Goal: Transaction & Acquisition: Purchase product/service

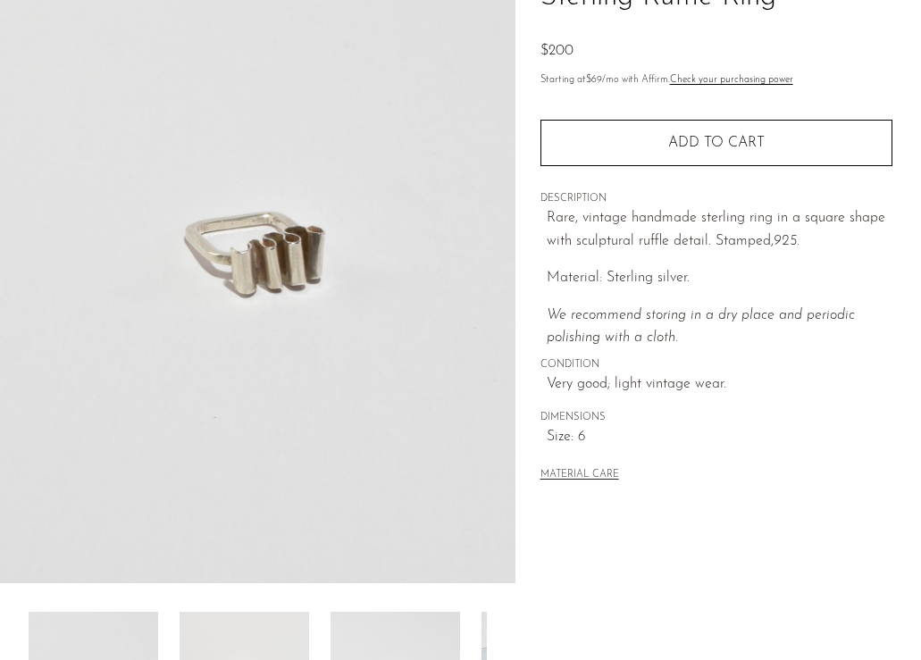
scroll to position [503, 0]
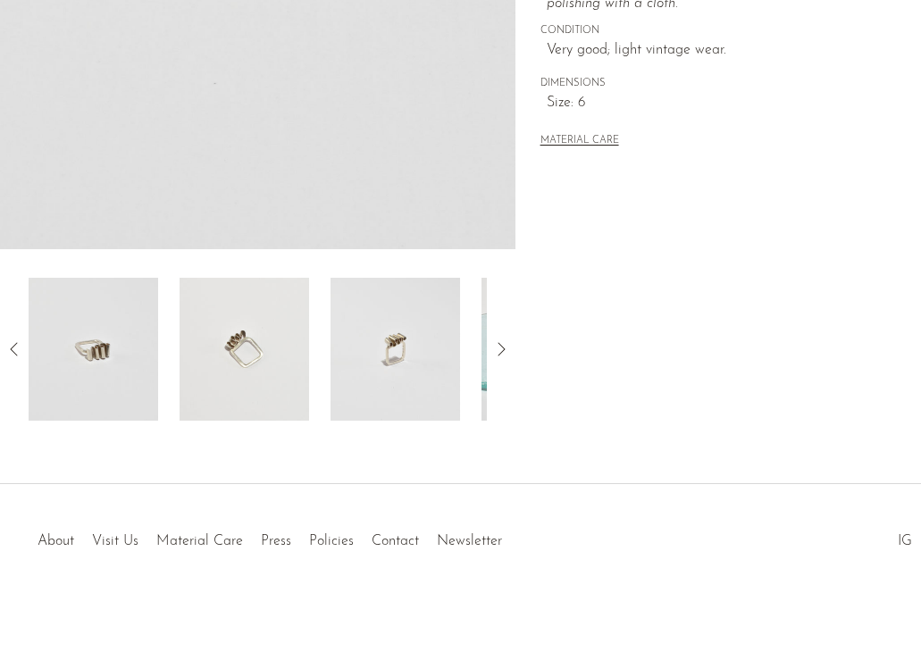
click at [500, 356] on icon at bounding box center [500, 349] width 21 height 21
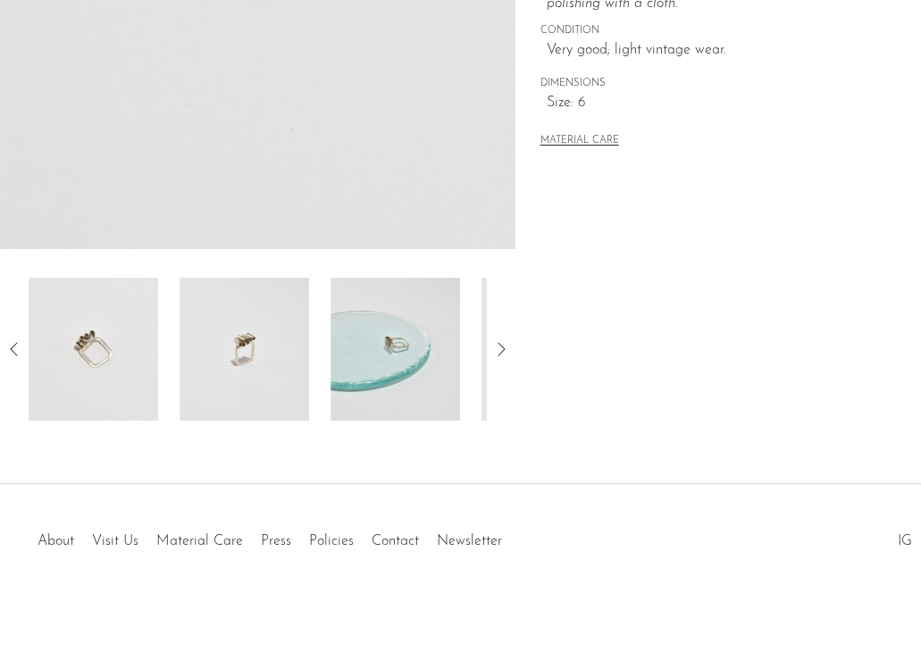
click at [500, 356] on icon at bounding box center [500, 349] width 21 height 21
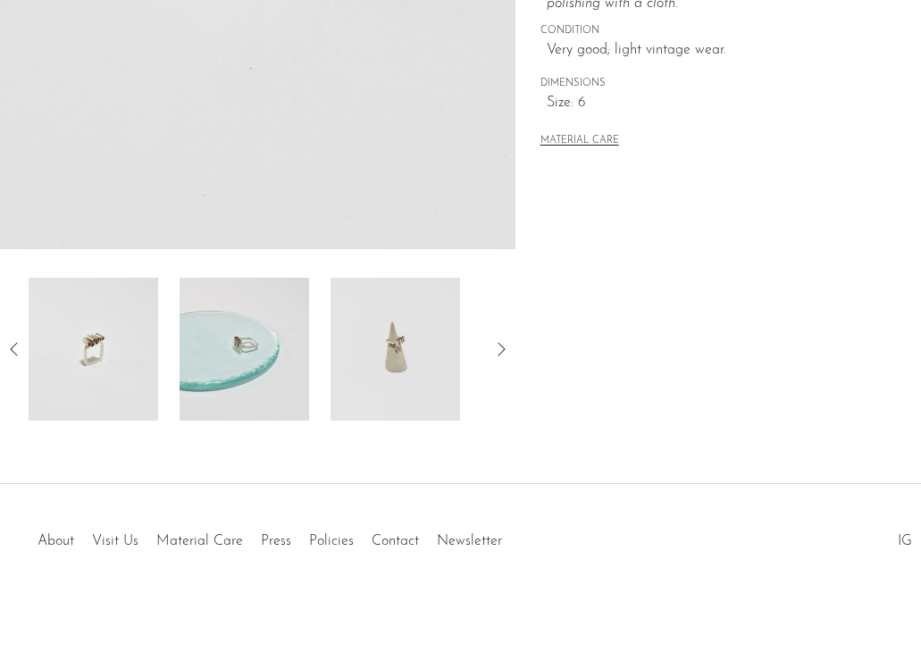
click at [388, 387] on img at bounding box center [396, 349] width 130 height 143
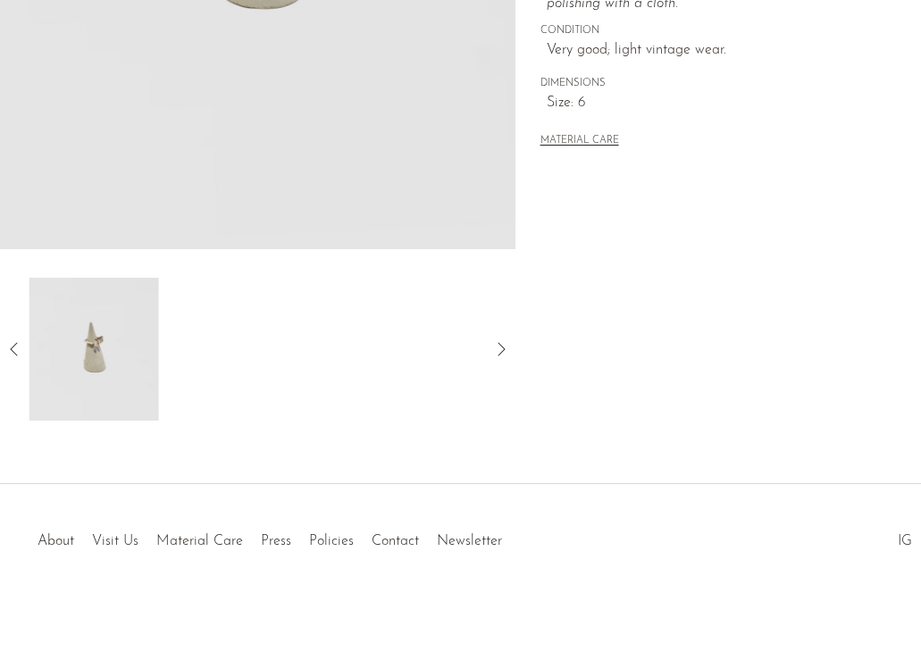
scroll to position [265, 0]
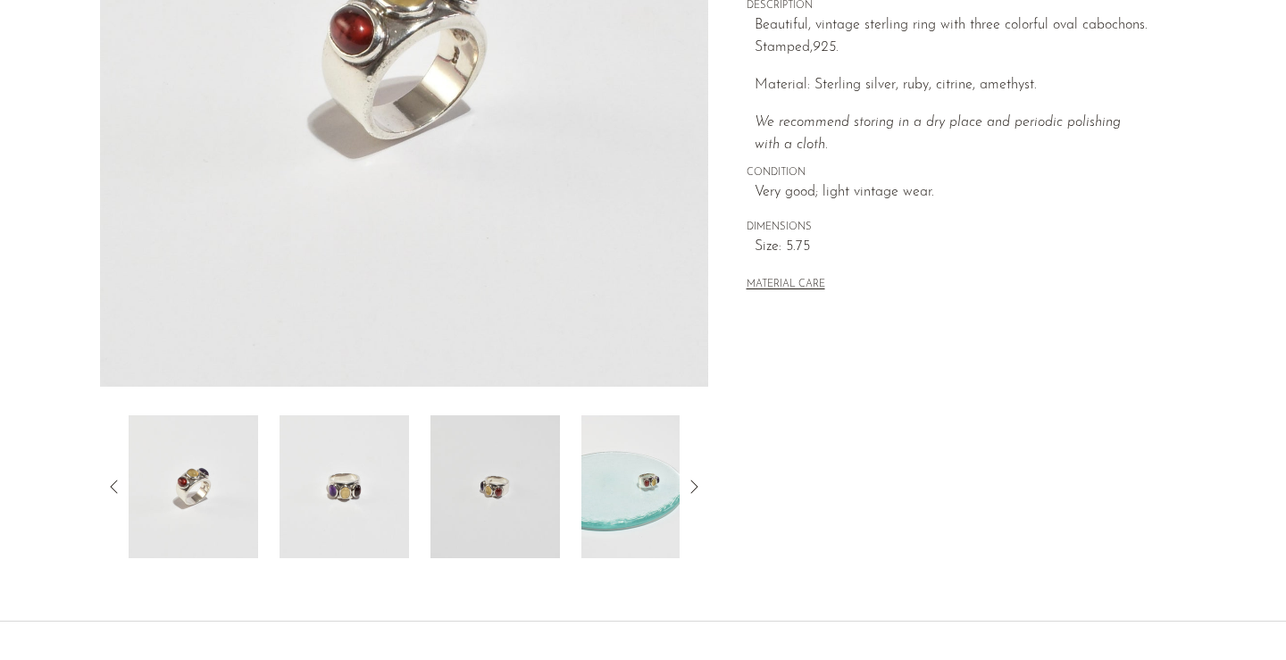
scroll to position [400, 0]
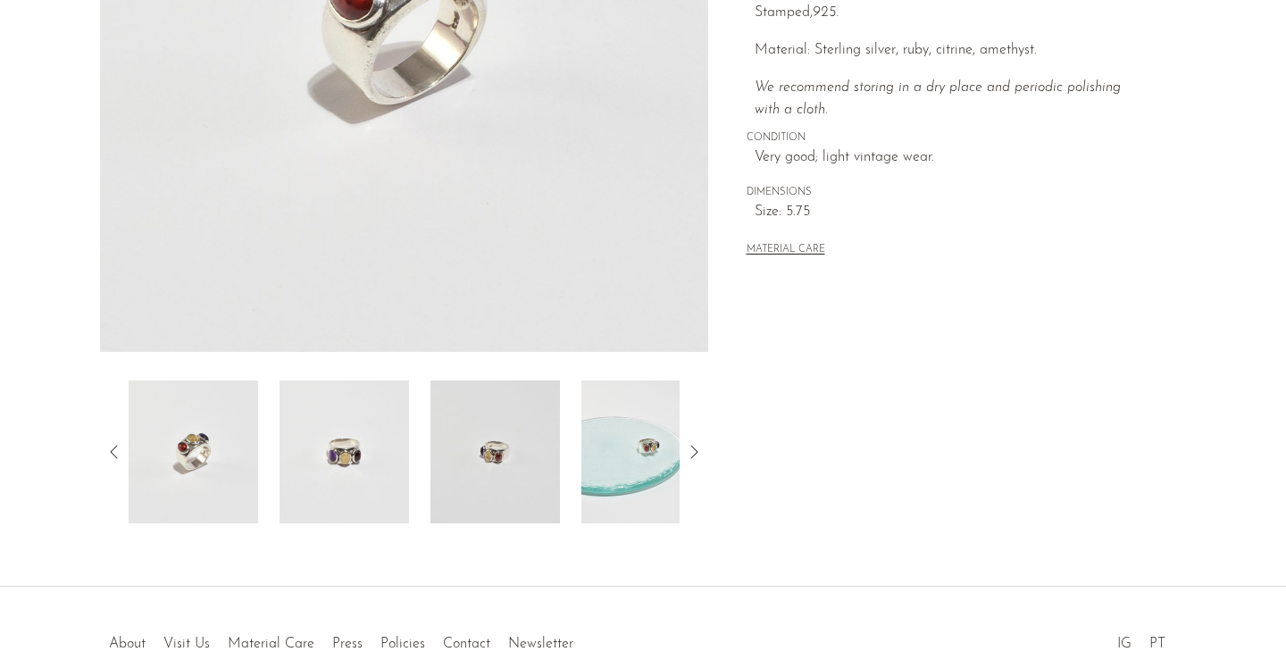
click at [657, 457] on img at bounding box center [647, 452] width 130 height 143
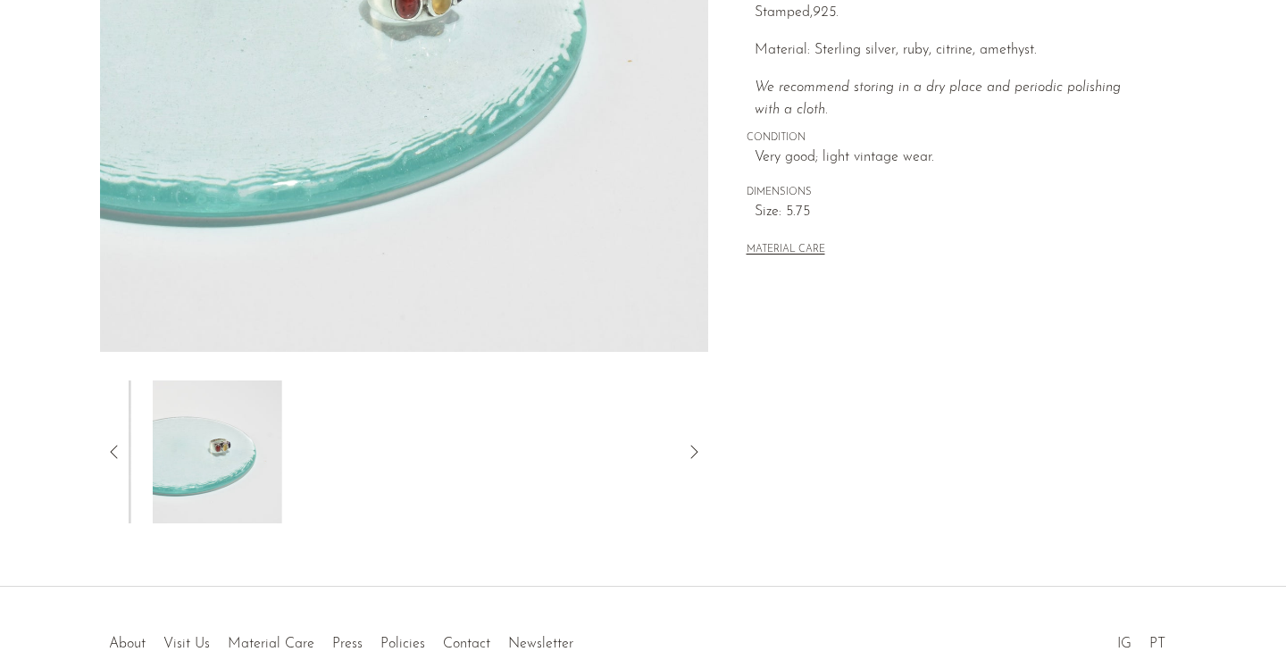
click at [698, 451] on icon at bounding box center [693, 451] width 21 height 21
click at [107, 448] on icon at bounding box center [114, 451] width 21 height 21
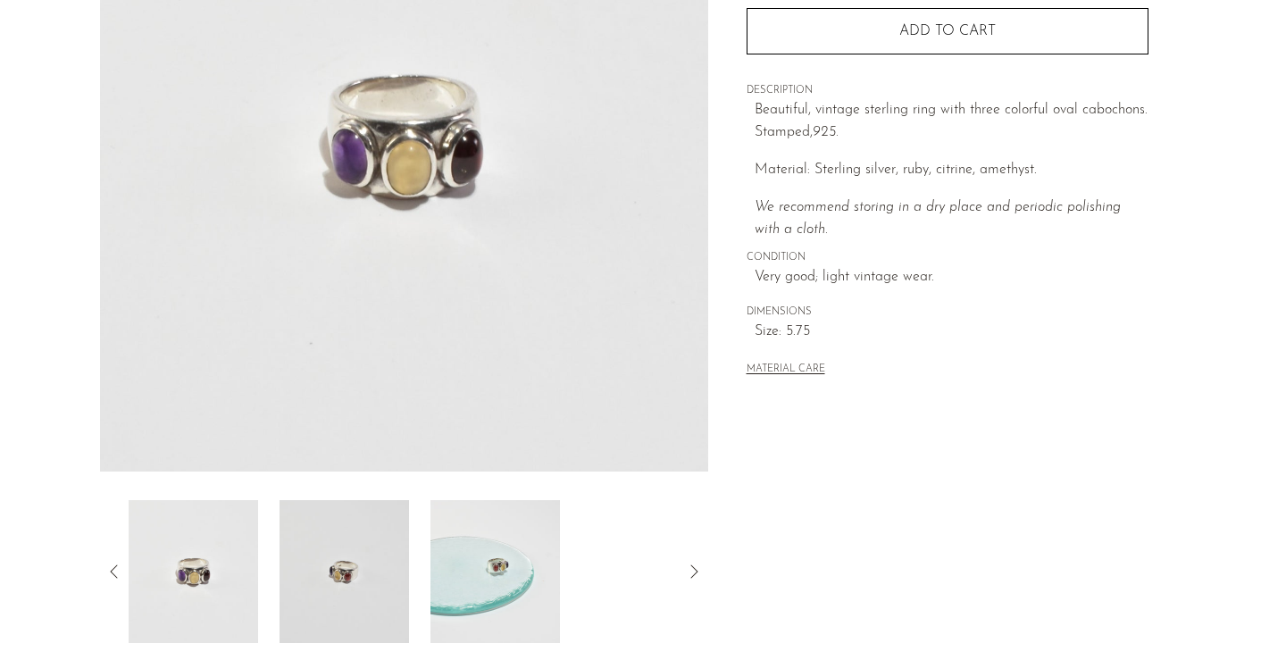
scroll to position [379, 0]
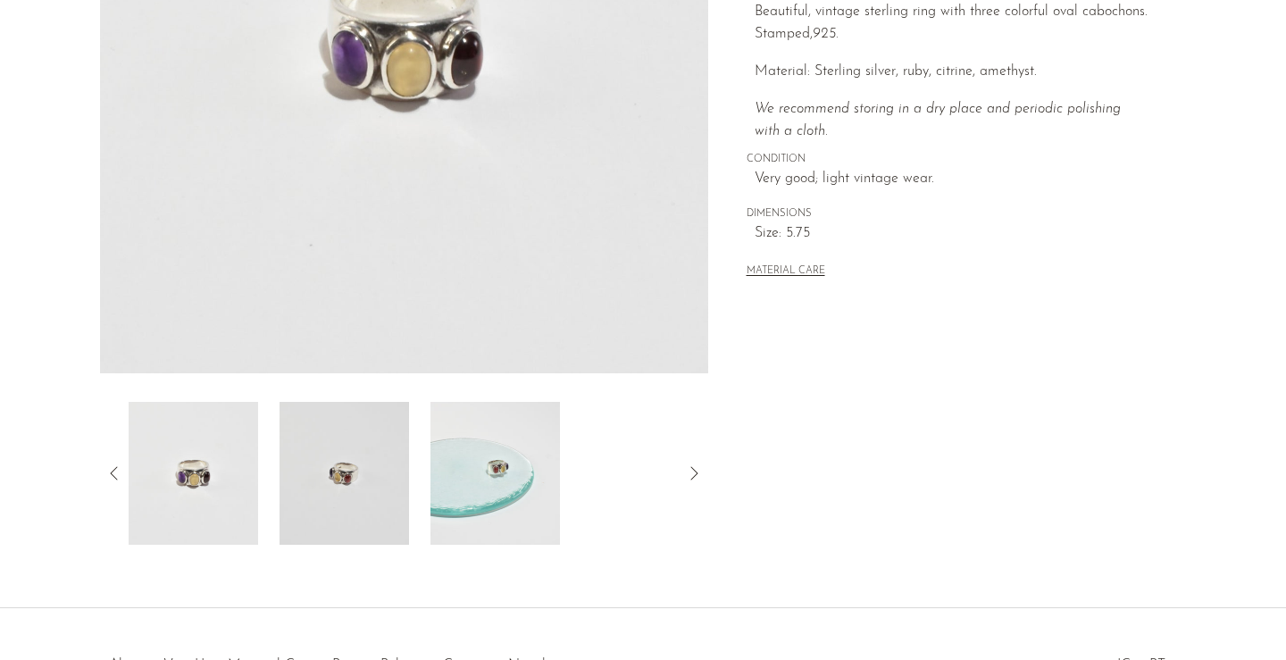
click at [322, 480] on img at bounding box center [345, 473] width 130 height 143
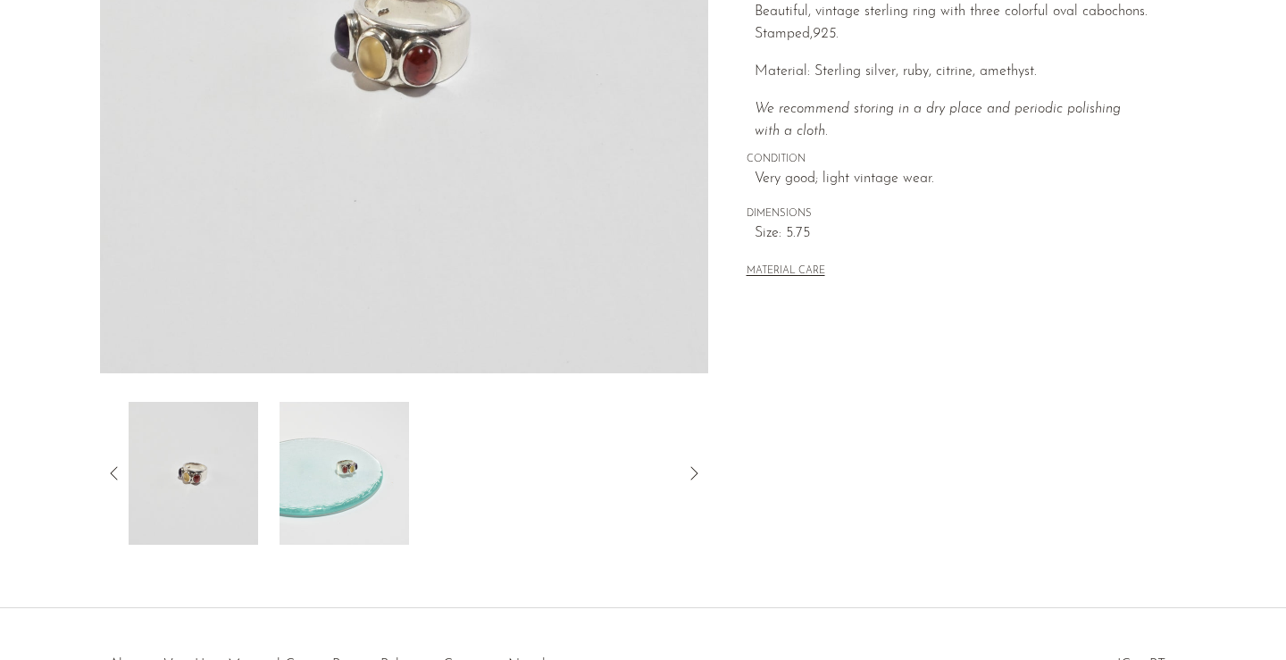
click at [212, 476] on img at bounding box center [194, 473] width 130 height 143
click at [105, 478] on icon at bounding box center [114, 473] width 21 height 21
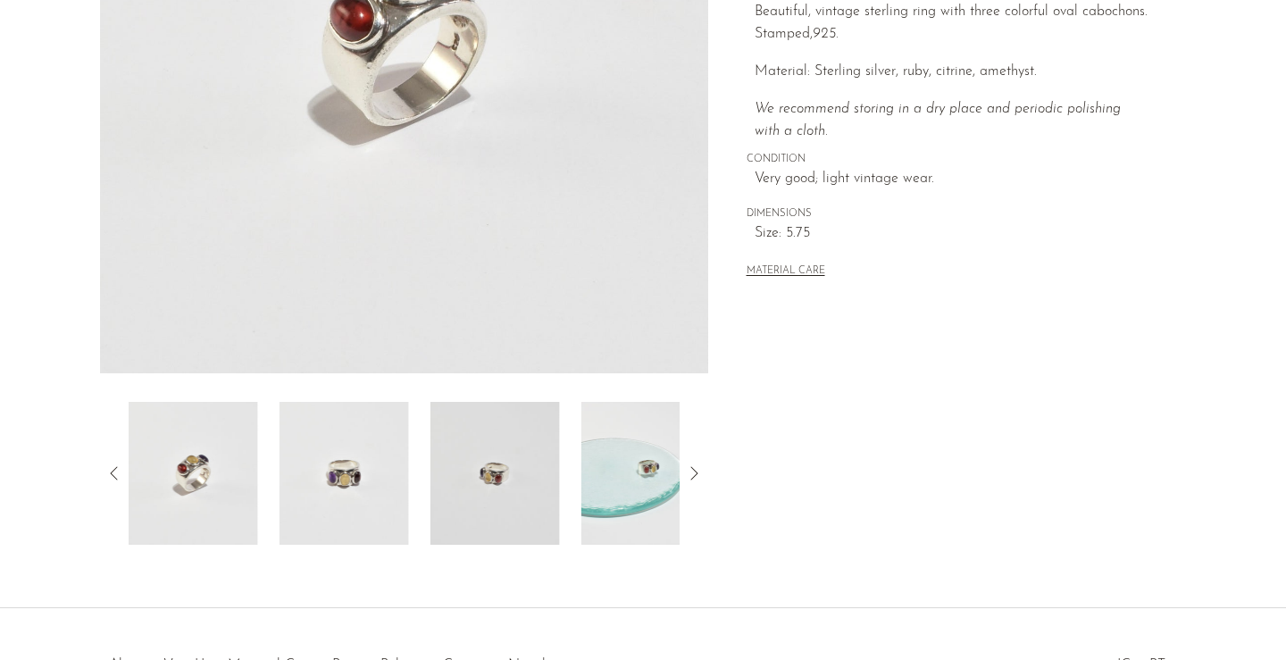
click at [105, 478] on icon at bounding box center [114, 473] width 21 height 21
click at [211, 488] on img at bounding box center [194, 473] width 130 height 143
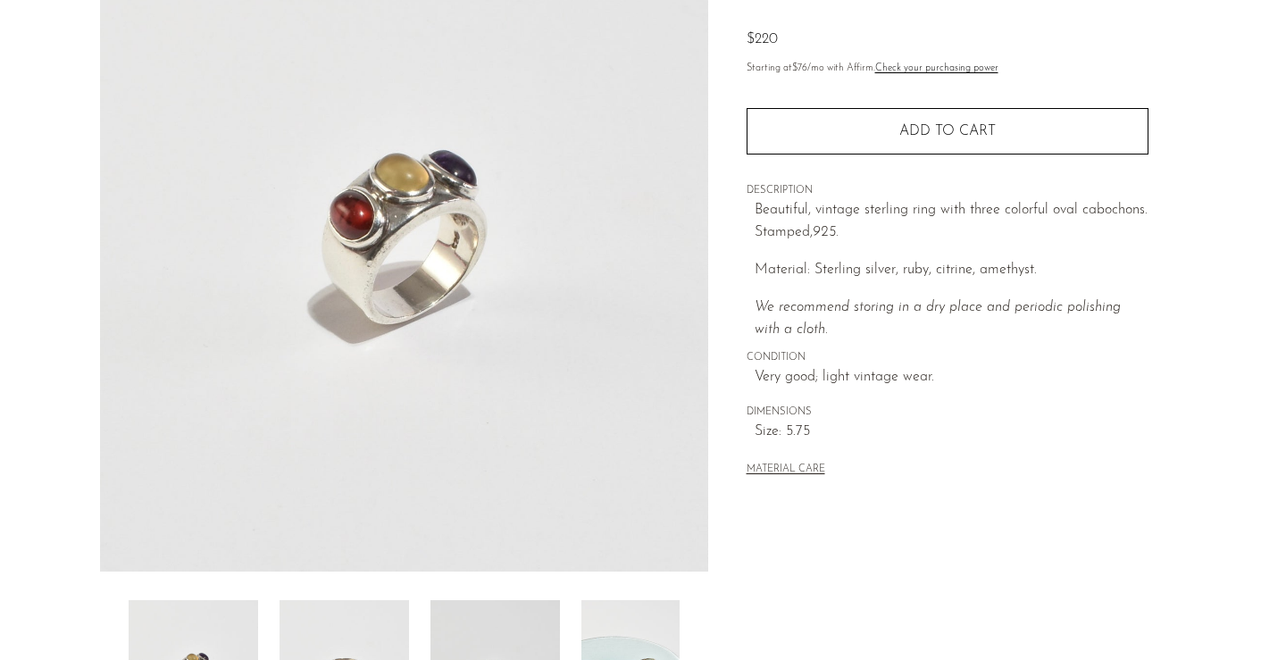
scroll to position [63, 0]
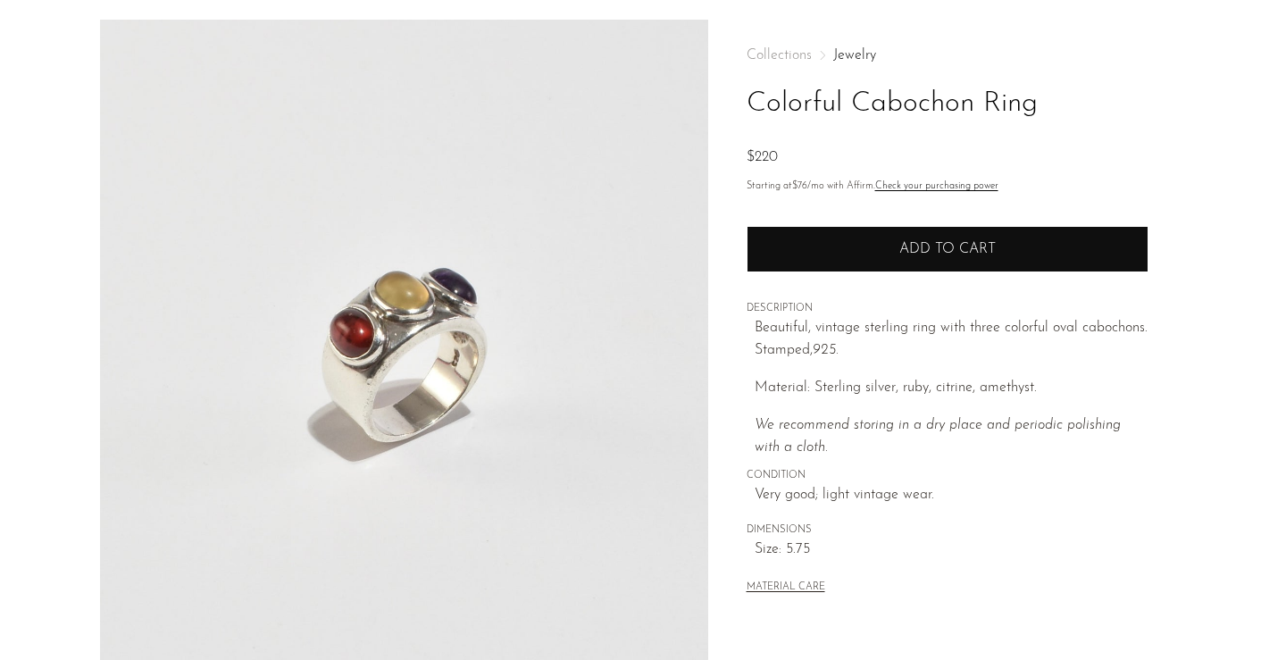
click at [891, 259] on button "Add to cart" at bounding box center [948, 249] width 402 height 46
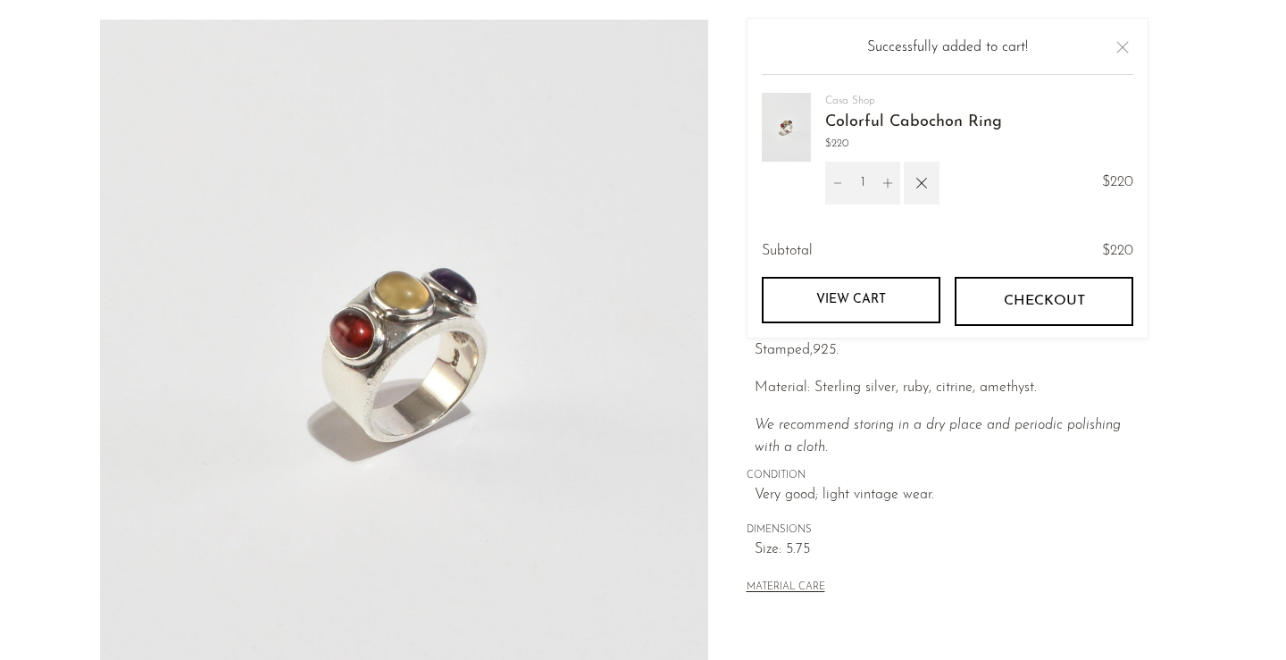
scroll to position [0, 0]
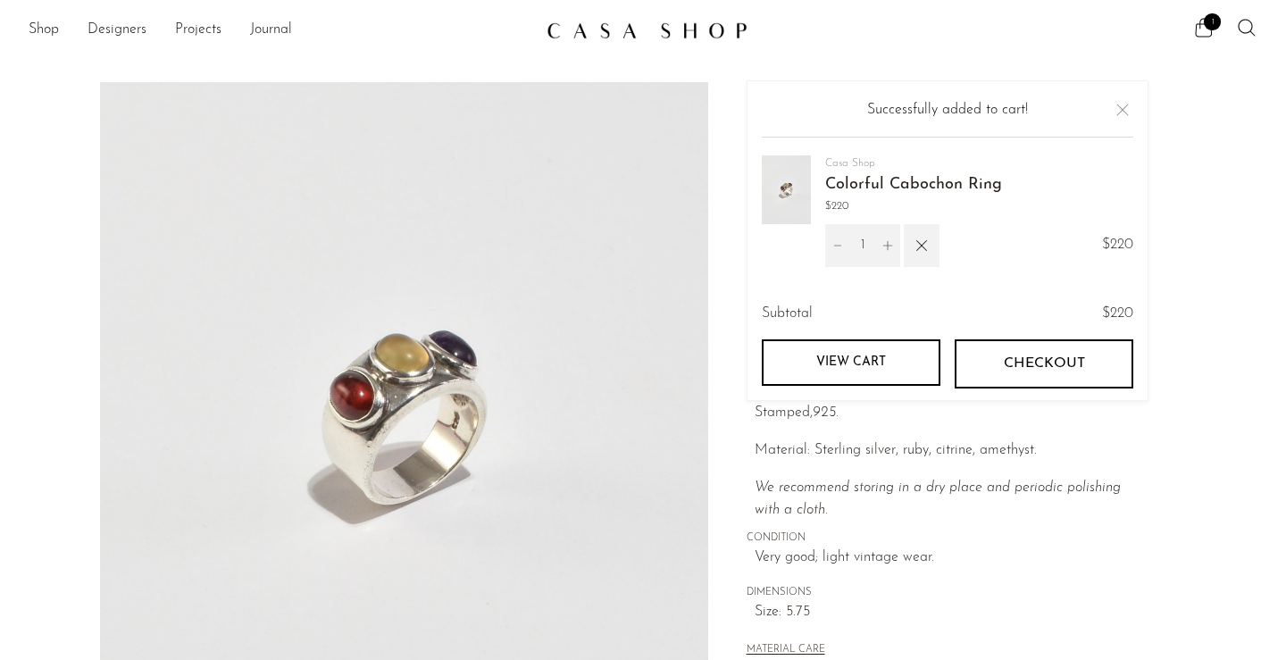
click at [920, 195] on div "Collections Jewelry Colorful Cabochon Ring $220 Starting at $76 /mo with Affirm…" at bounding box center [947, 503] width 478 height 842
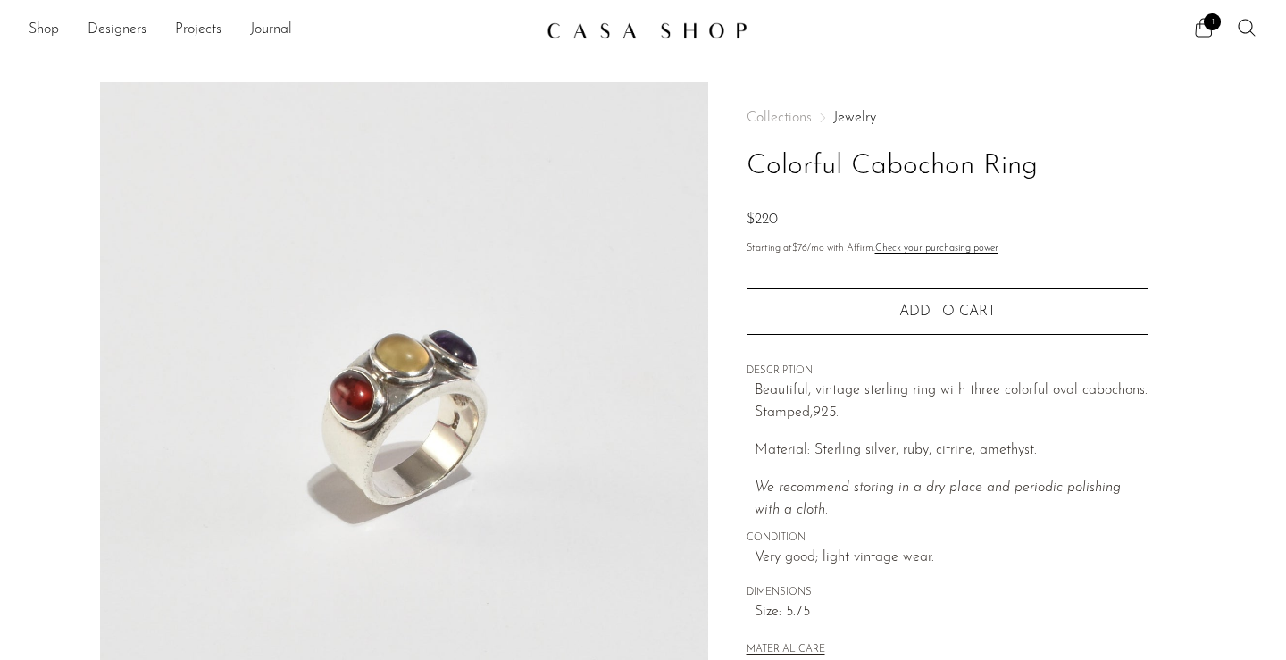
click at [920, 27] on span "1" at bounding box center [1212, 21] width 17 height 17
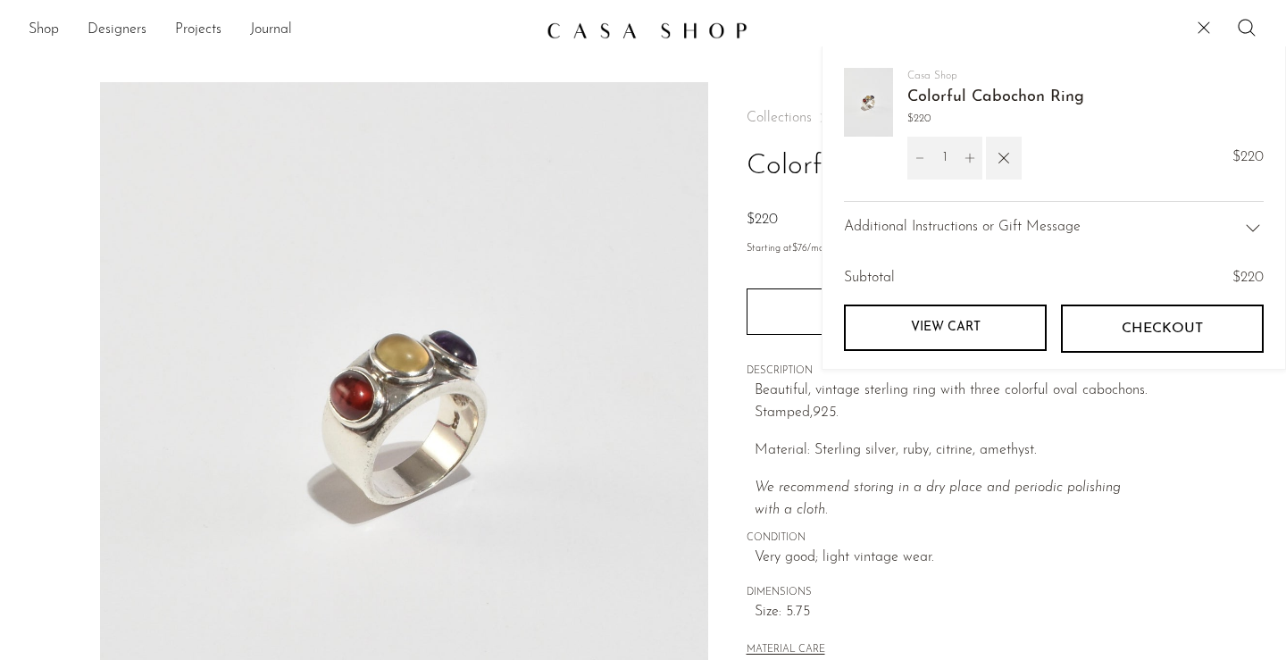
click at [920, 328] on button "Checkout" at bounding box center [1162, 329] width 203 height 48
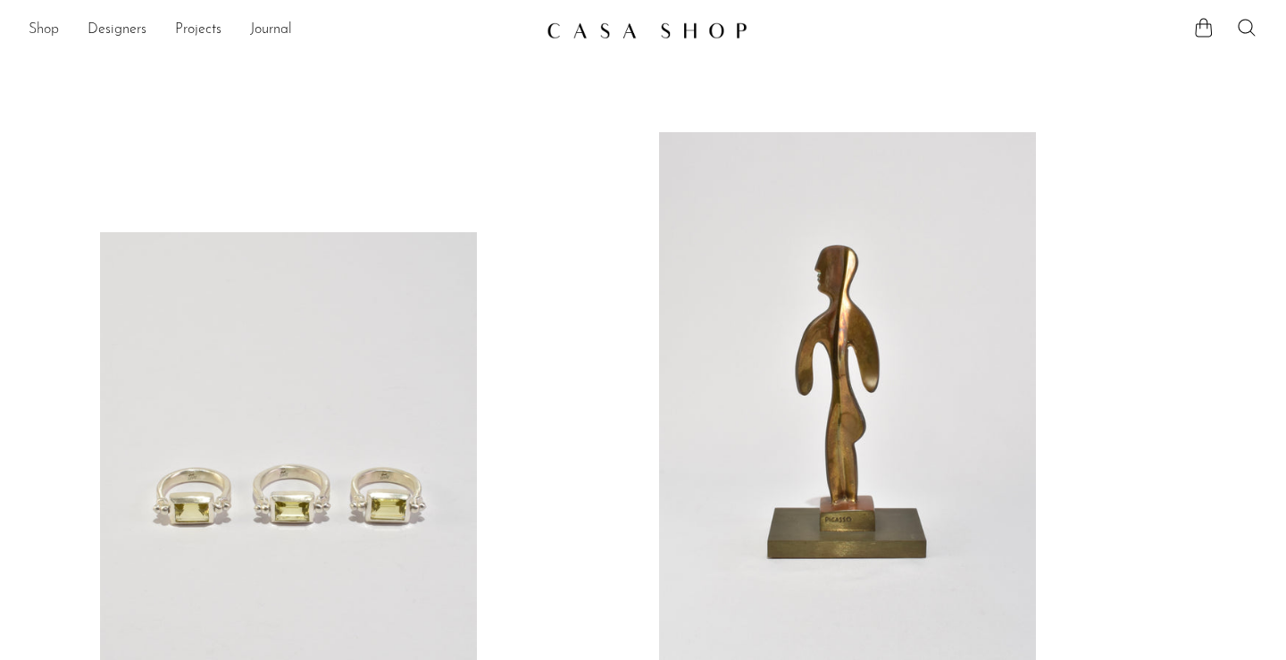
click at [48, 32] on link "Shop" at bounding box center [44, 30] width 30 height 23
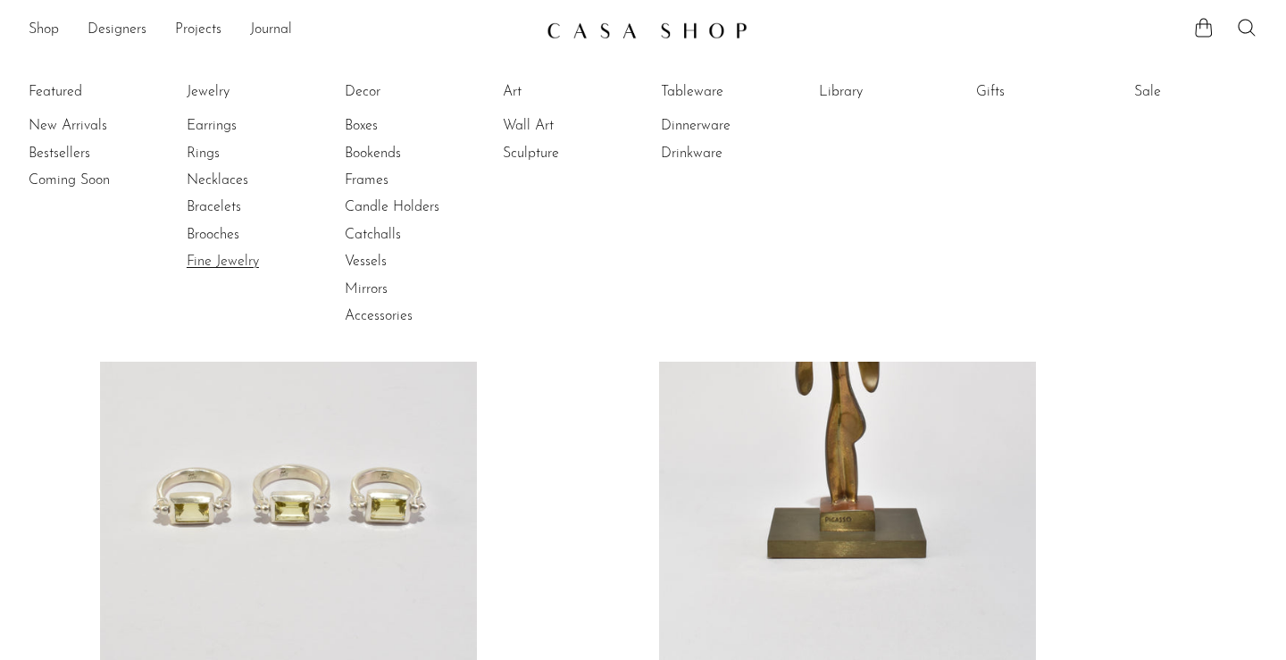
click at [220, 264] on link "Fine Jewelry" at bounding box center [254, 262] width 134 height 20
